Goal: Navigation & Orientation: Find specific page/section

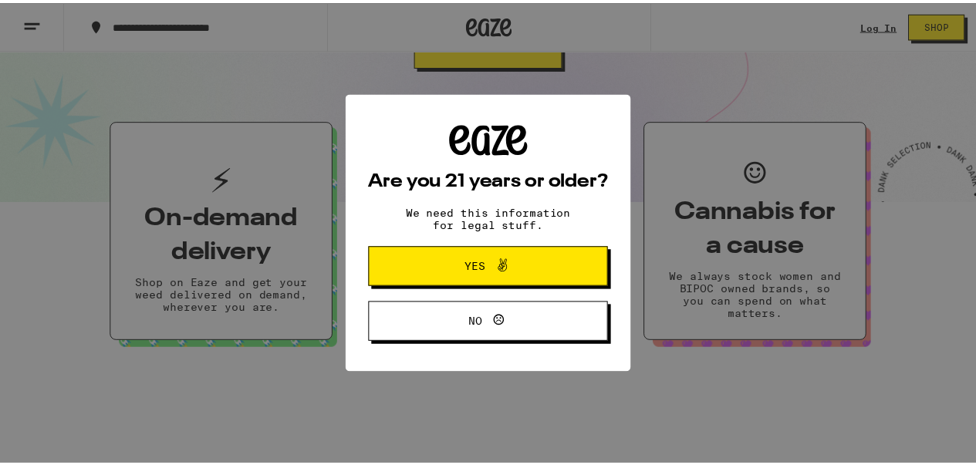
scroll to position [309, 0]
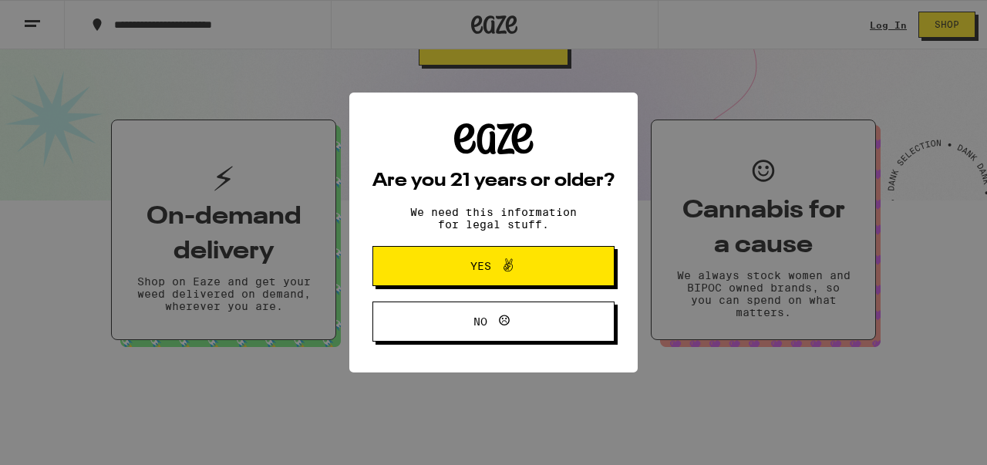
click at [482, 262] on span "Yes" at bounding box center [481, 266] width 21 height 11
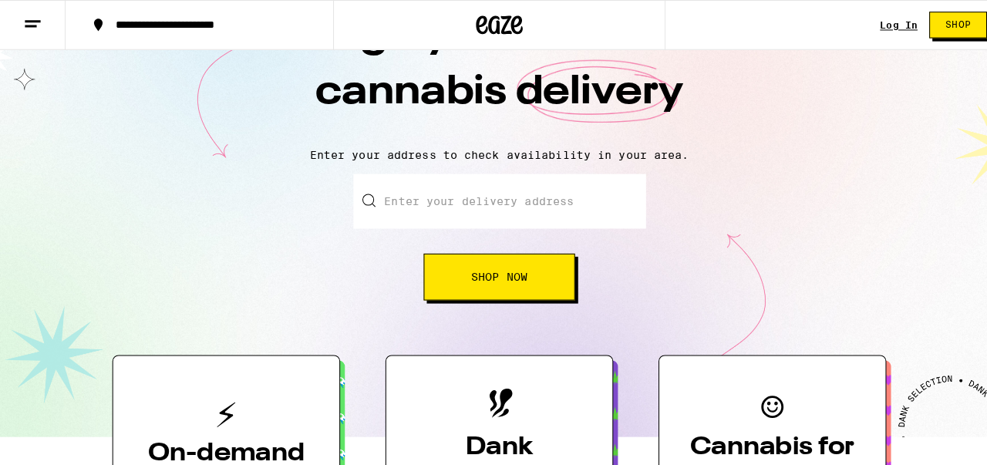
scroll to position [0, 0]
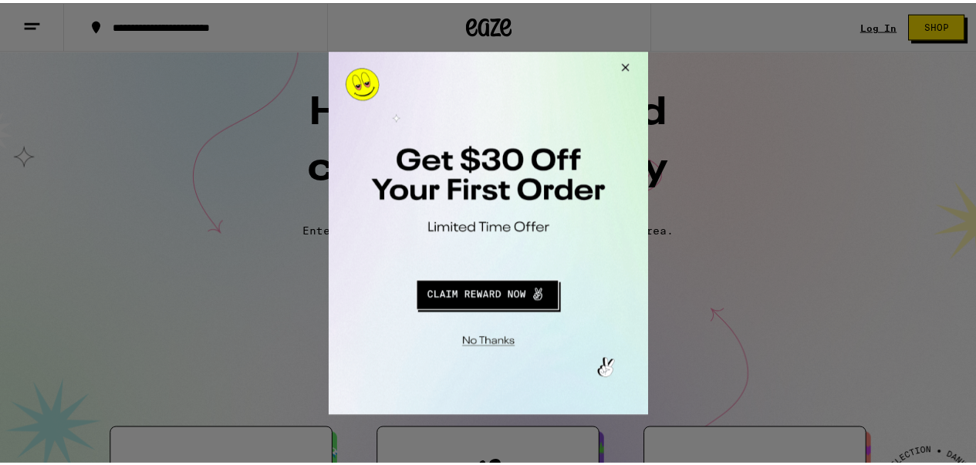
click at [631, 66] on button "Close Modal" at bounding box center [626, 69] width 42 height 37
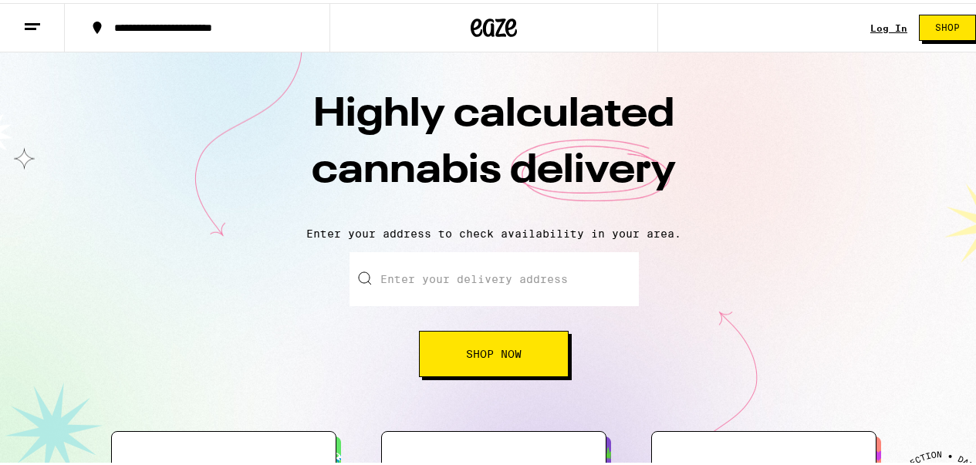
click at [25, 10] on button at bounding box center [32, 25] width 65 height 49
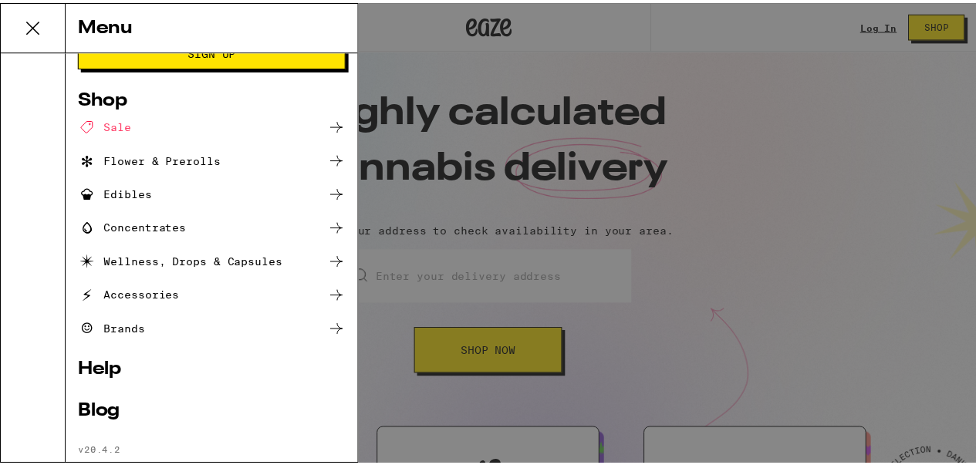
scroll to position [106, 0]
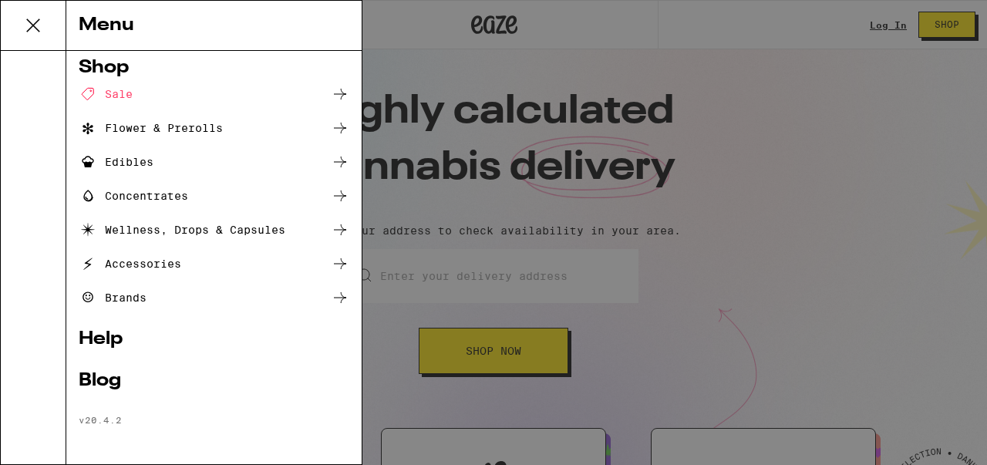
click at [134, 294] on div "Brands" at bounding box center [113, 298] width 68 height 19
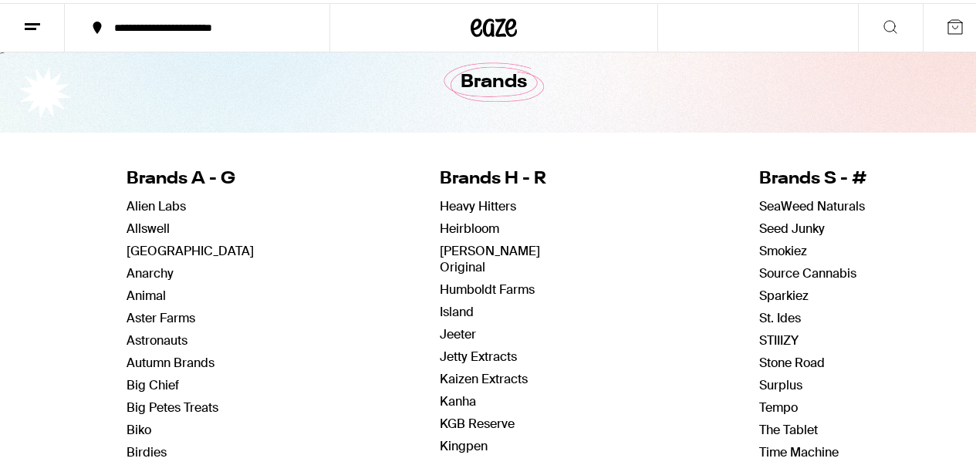
scroll to position [77, 0]
